Goal: Information Seeking & Learning: Learn about a topic

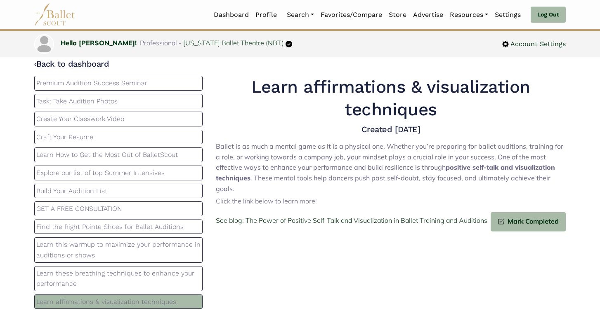
scroll to position [7, 0]
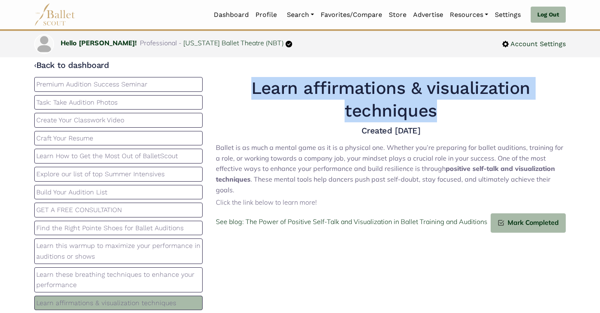
drag, startPoint x: 446, startPoint y: 114, endPoint x: 250, endPoint y: 94, distance: 197.4
click at [250, 94] on h1 "Learn affirmations & visualization techniques" at bounding box center [391, 99] width 350 height 45
copy h1 "Learn affirmations & visualization techniques"
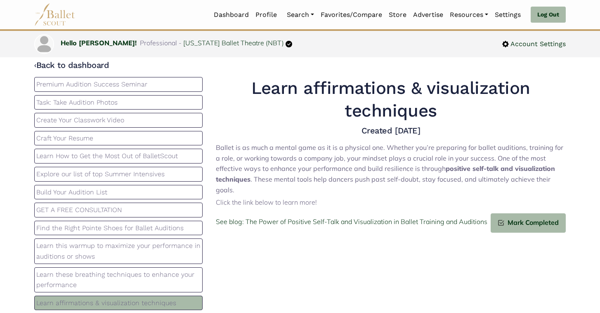
click at [96, 280] on p "Learn these breathing techniques to enhance your performance" at bounding box center [118, 280] width 164 height 21
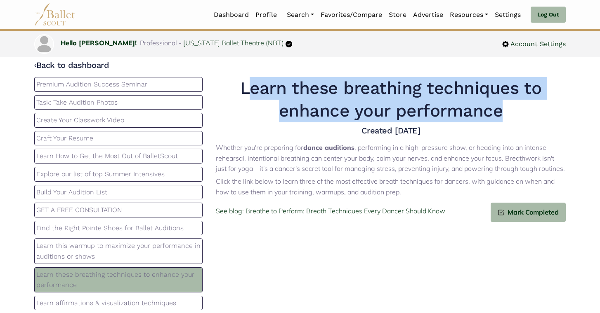
drag, startPoint x: 502, startPoint y: 116, endPoint x: 246, endPoint y: 90, distance: 257.4
click at [246, 90] on h1 "Learn these breathing techniques to enhance your performance" at bounding box center [391, 99] width 350 height 45
click at [417, 116] on h1 "Learn these breathing techniques to enhance your performance" at bounding box center [391, 99] width 350 height 45
drag, startPoint x: 501, startPoint y: 116, endPoint x: 233, endPoint y: 85, distance: 269.5
click at [233, 85] on h1 "Learn these breathing techniques to enhance your performance" at bounding box center [391, 99] width 350 height 45
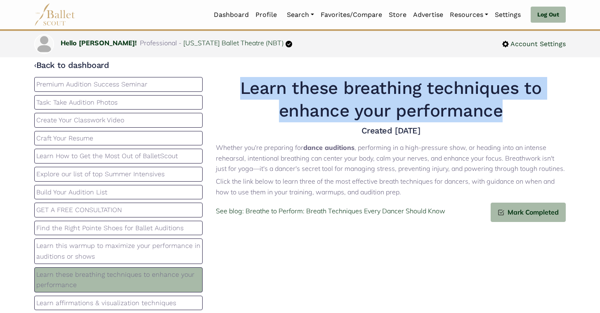
copy h1 "Learn these breathing techniques to enhance your performance"
